Goal: Transaction & Acquisition: Purchase product/service

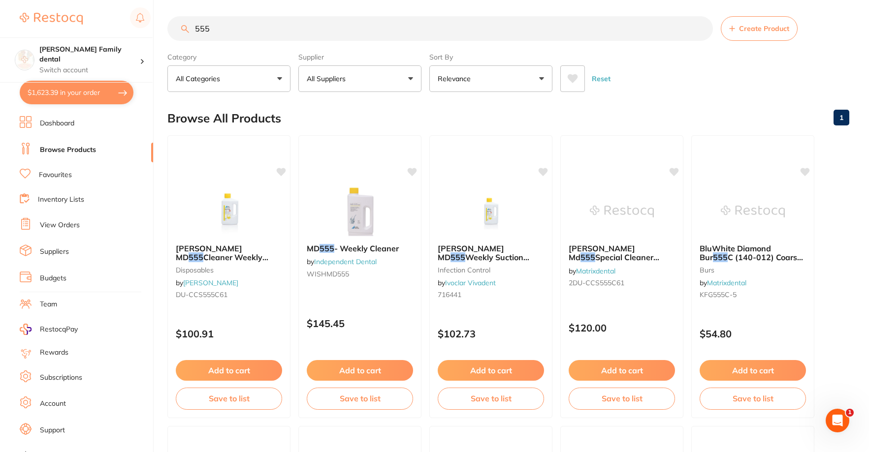
click at [64, 93] on button "$1,623.39 in your order" at bounding box center [77, 93] width 114 height 24
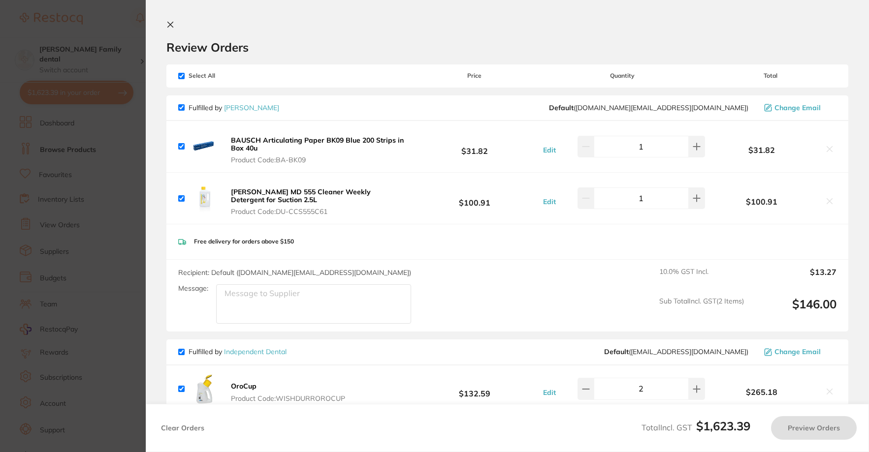
checkbox input "true"
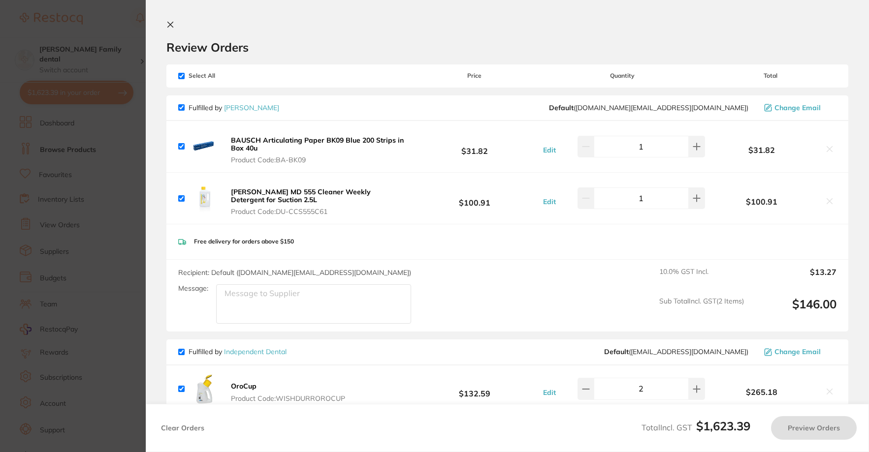
checkbox input "true"
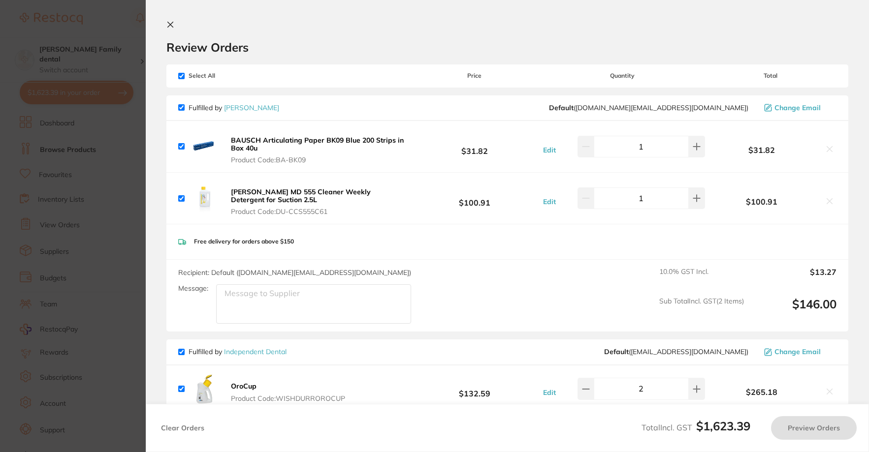
checkbox input "true"
click at [168, 26] on icon at bounding box center [170, 25] width 8 height 8
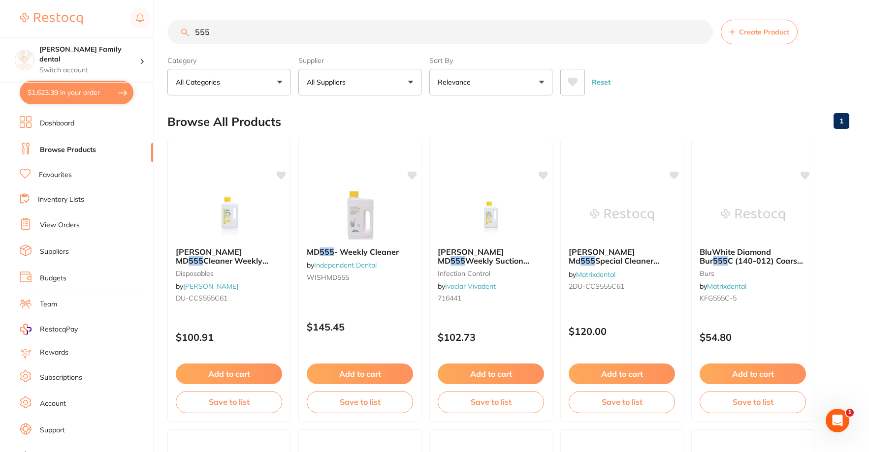
click at [56, 125] on link "Dashboard" at bounding box center [57, 124] width 34 height 10
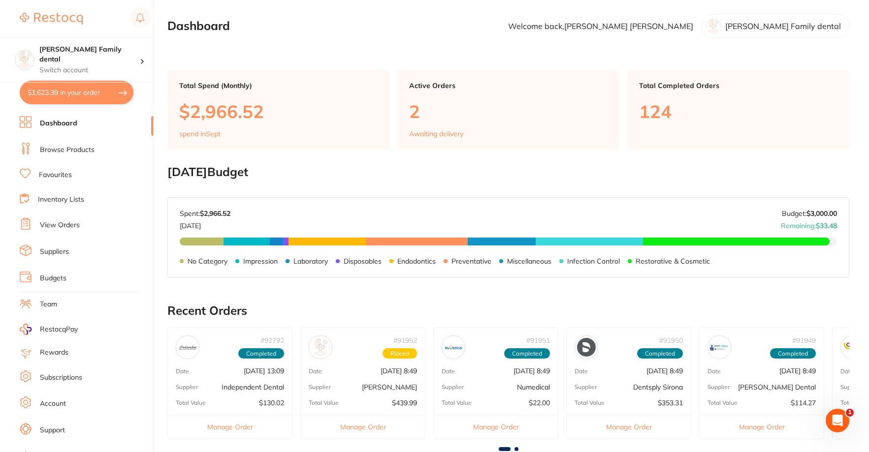
click at [100, 96] on button "$1,623.39 in your order" at bounding box center [77, 93] width 114 height 24
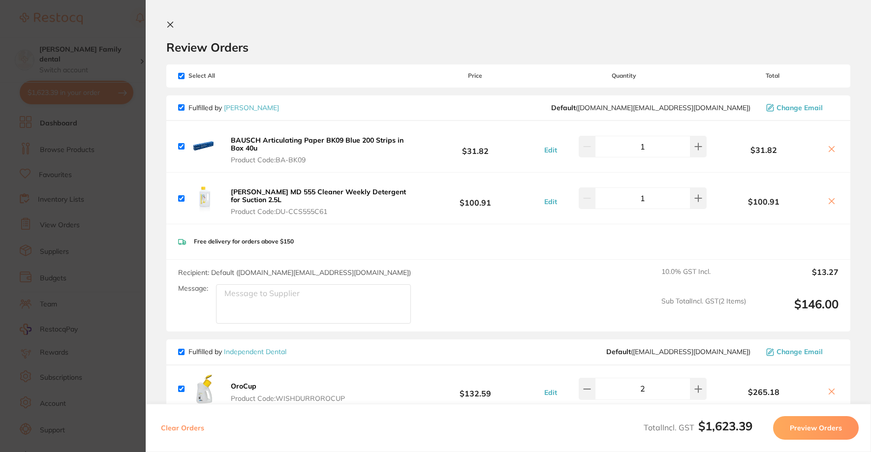
click at [172, 27] on icon at bounding box center [170, 24] width 5 height 5
